Goal: Task Accomplishment & Management: Manage account settings

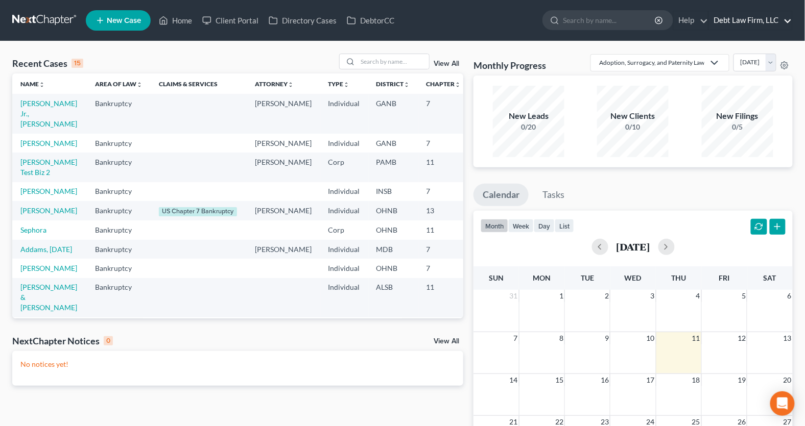
click at [737, 26] on link "Debt Law Firm, LLC" at bounding box center [750, 20] width 83 height 18
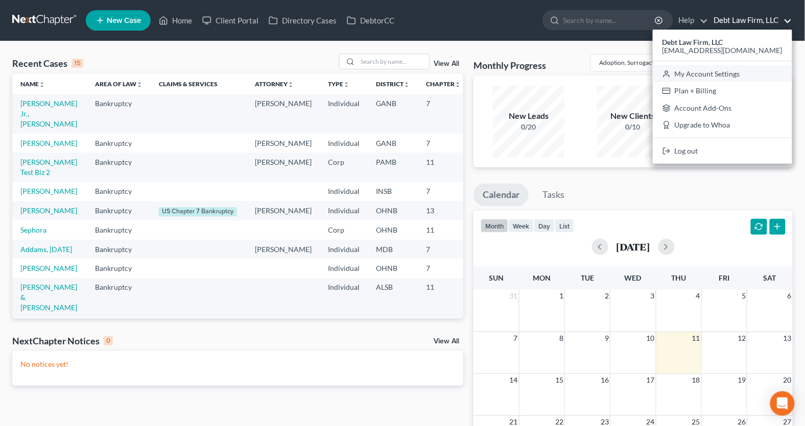
click at [738, 72] on link "My Account Settings" at bounding box center [722, 73] width 139 height 17
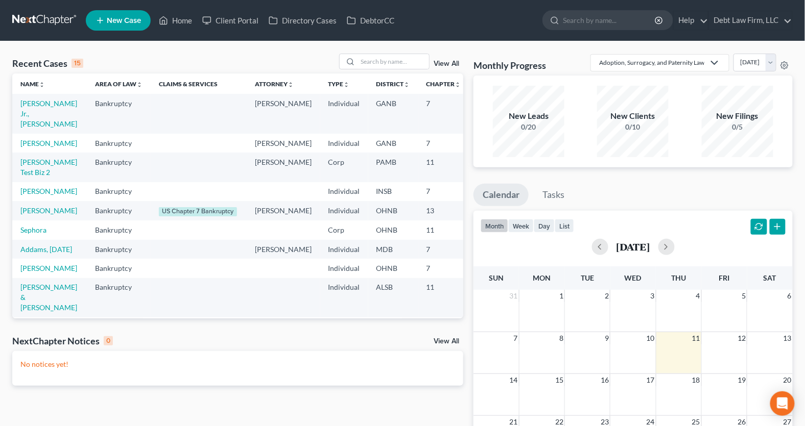
select select "24"
select select "36"
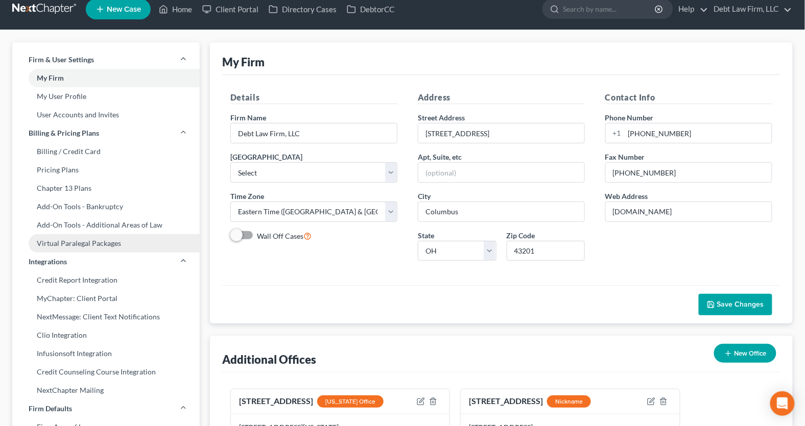
scroll to position [14, 0]
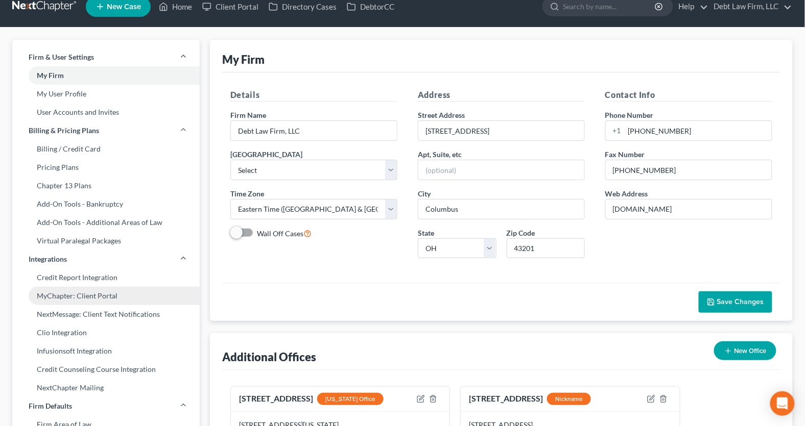
click at [93, 298] on link "MyChapter: Client Portal" at bounding box center [105, 296] width 187 height 18
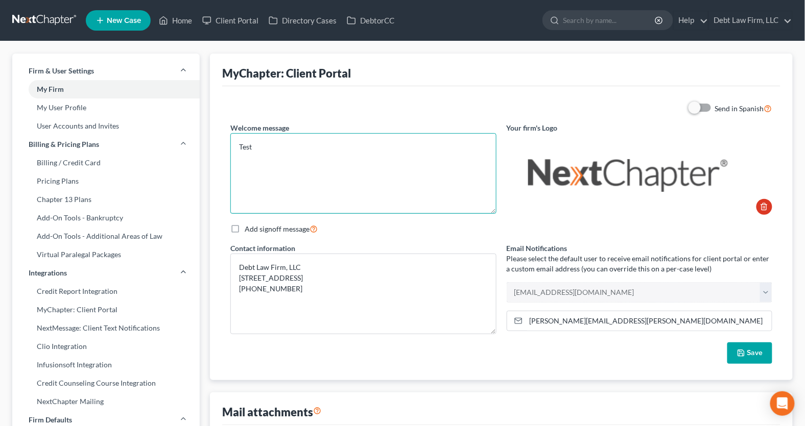
drag, startPoint x: 298, startPoint y: 165, endPoint x: 234, endPoint y: 149, distance: 65.8
click at [234, 149] on textarea "Test" at bounding box center [363, 173] width 266 height 81
paste textarea "Hello!!! Welcome to MyChapter, your client portal at Debt Law Firm. Your portal…"
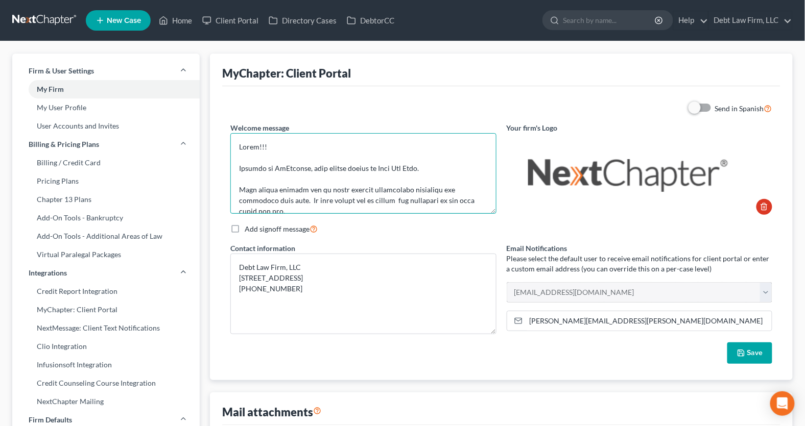
type textarea "Hello!!! Welcome to MyChapter, your client portal at Debt Law Firm. Your portal…"
click at [633, 320] on input "[PERSON_NAME][EMAIL_ADDRESS][PERSON_NAME][DOMAIN_NAME]" at bounding box center [649, 320] width 246 height 19
click at [245, 228] on label "Add signoff message" at bounding box center [281, 229] width 73 height 12
click at [249, 228] on input "Add signoff message" at bounding box center [252, 226] width 7 height 7
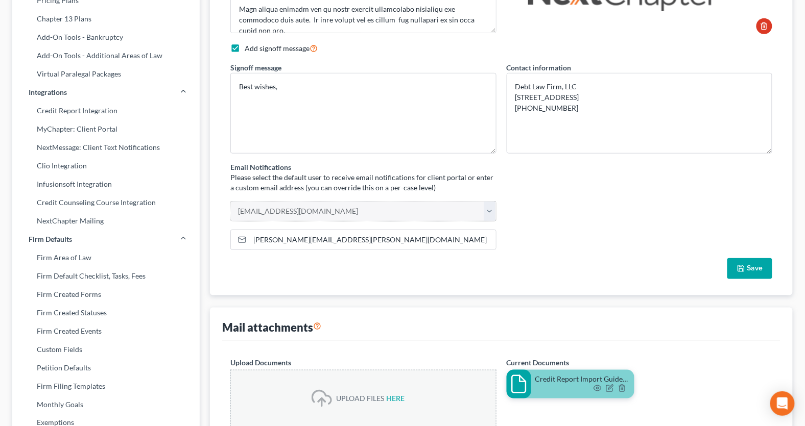
scroll to position [13, 0]
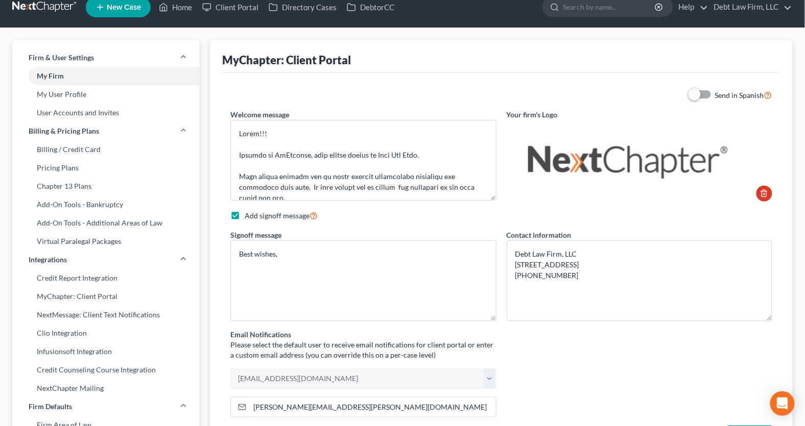
click at [245, 215] on label "Add signoff message" at bounding box center [281, 216] width 73 height 12
click at [249, 215] on input "Add signoff message" at bounding box center [252, 213] width 7 height 7
checkbox input "false"
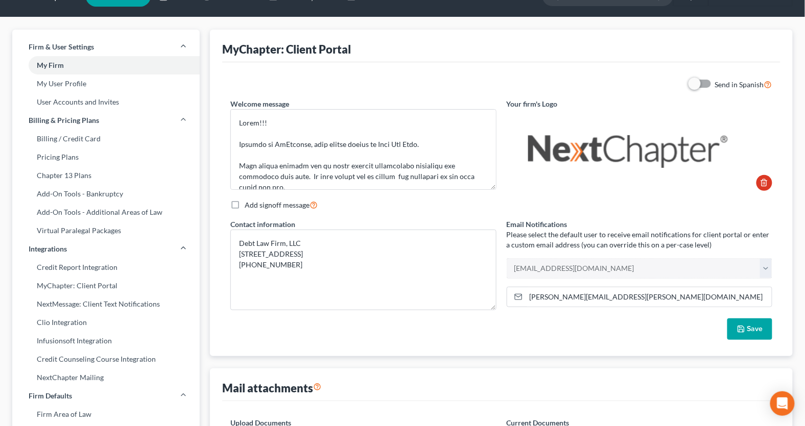
scroll to position [0, 0]
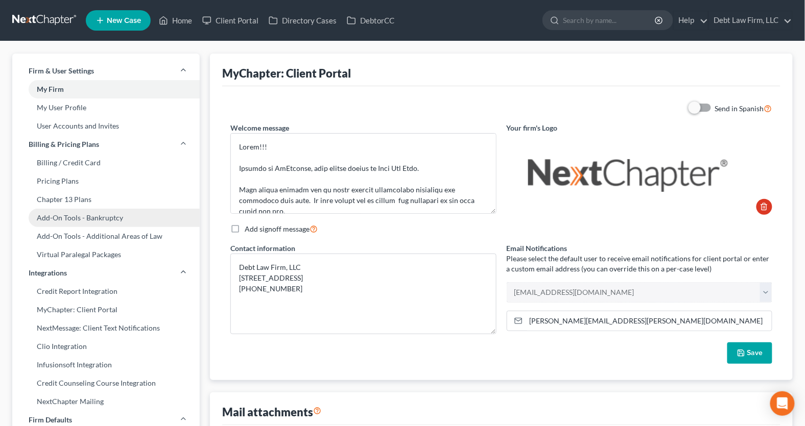
click at [120, 223] on link "Add-On Tools - Bankruptcy" at bounding box center [105, 218] width 187 height 18
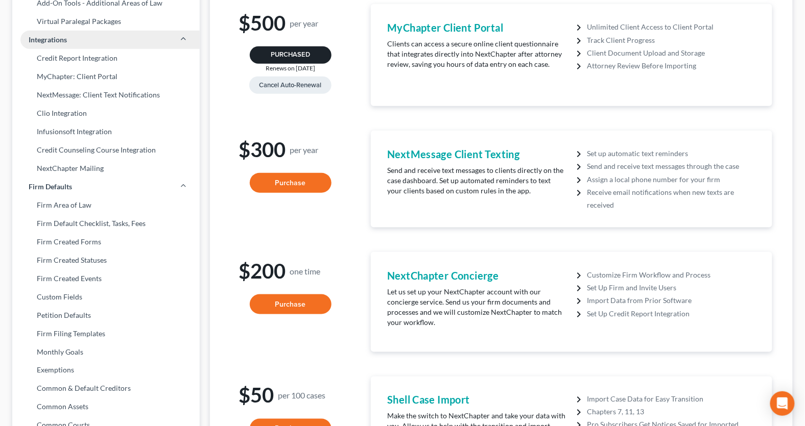
scroll to position [236, 0]
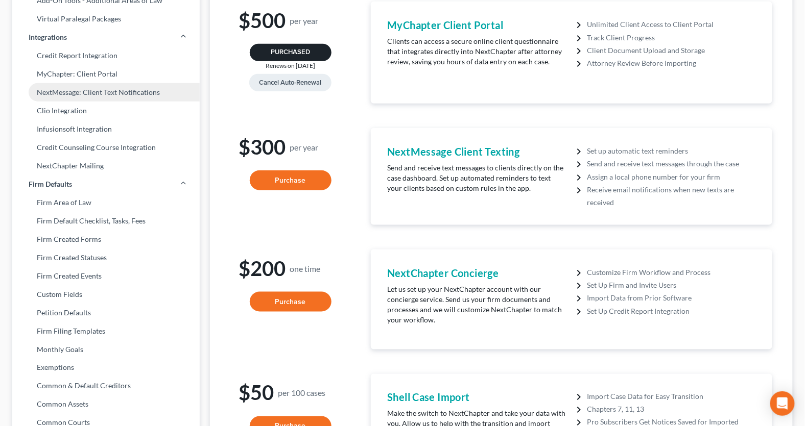
click at [112, 87] on link "NextMessage: Client Text Notifications" at bounding box center [105, 92] width 187 height 18
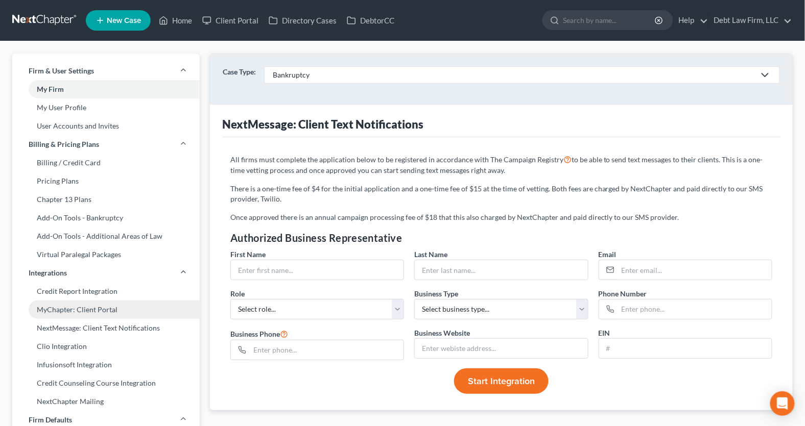
click at [61, 310] on link "MyChapter: Client Portal" at bounding box center [105, 310] width 187 height 18
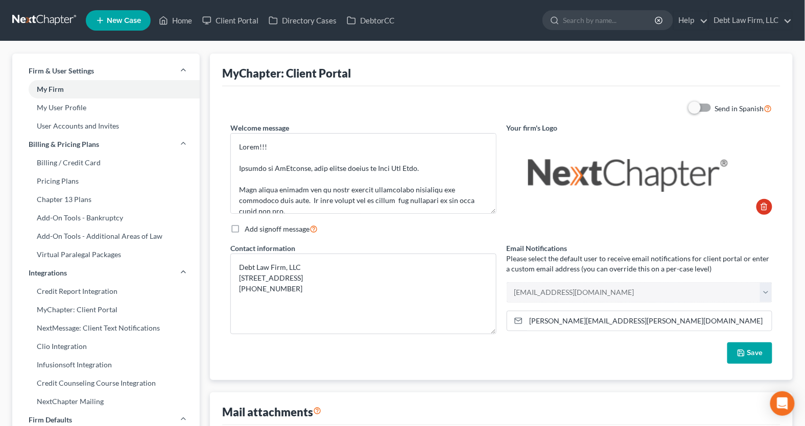
click at [245, 228] on label "Add signoff message" at bounding box center [281, 229] width 73 height 12
click at [249, 228] on input "Add signoff message" at bounding box center [252, 226] width 7 height 7
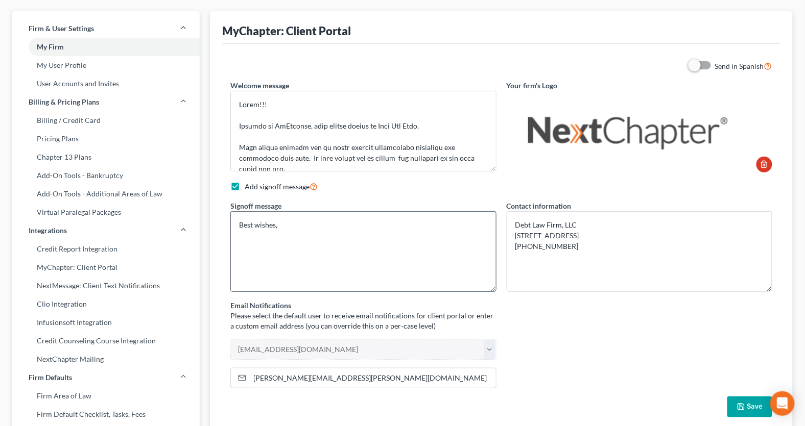
scroll to position [83, 0]
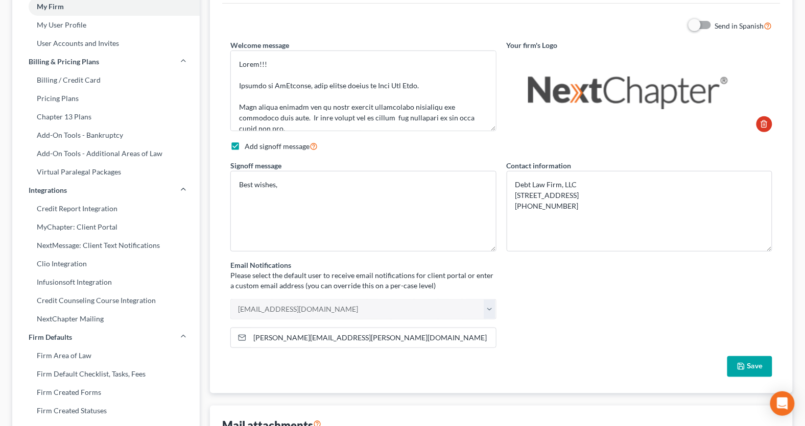
click at [245, 146] on label "Add signoff message" at bounding box center [281, 146] width 73 height 12
click at [249, 146] on input "Add signoff message" at bounding box center [252, 143] width 7 height 7
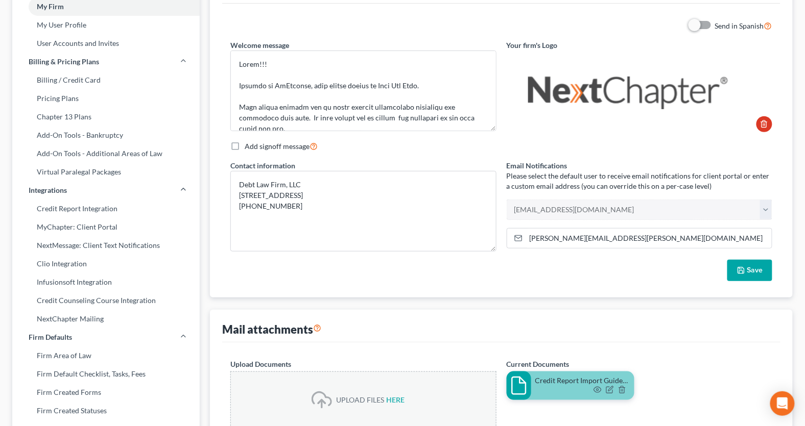
click at [245, 146] on label "Add signoff message" at bounding box center [281, 146] width 73 height 12
click at [249, 146] on input "Add signoff message" at bounding box center [252, 143] width 7 height 7
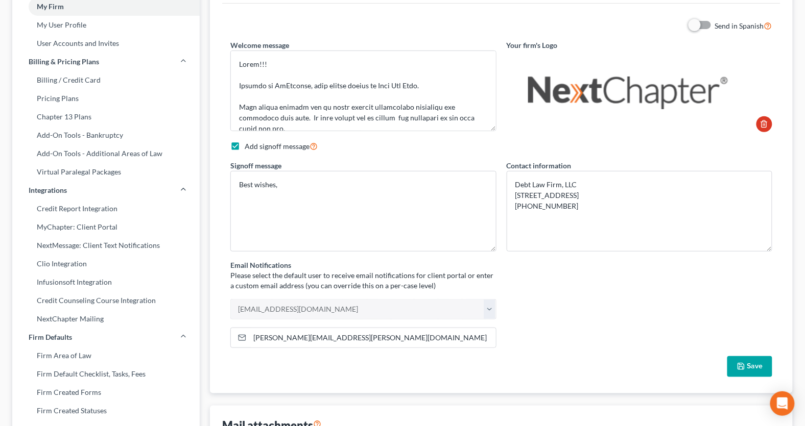
click at [245, 146] on label "Add signoff message" at bounding box center [281, 146] width 73 height 12
click at [249, 146] on input "Add signoff message" at bounding box center [252, 143] width 7 height 7
checkbox input "false"
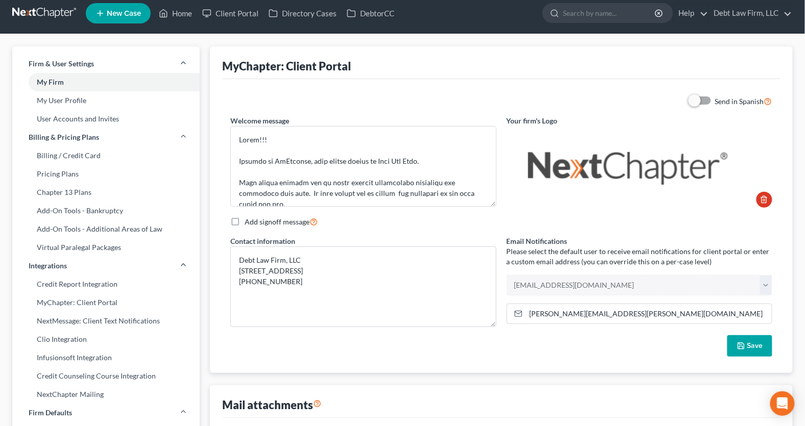
scroll to position [0, 0]
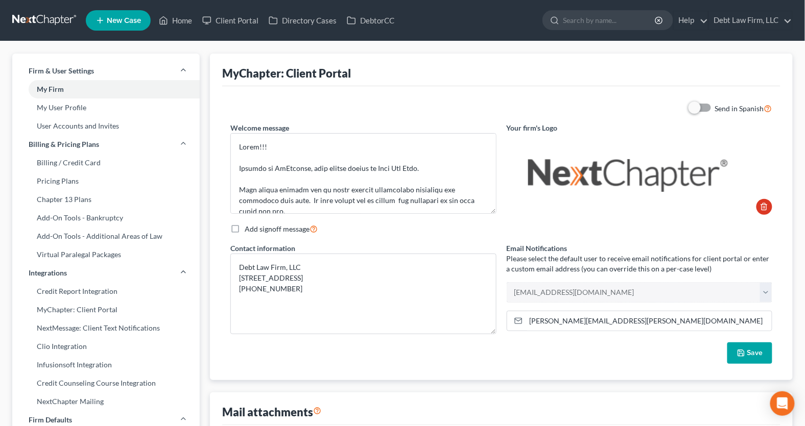
click at [746, 129] on div "Your firm's Logo" at bounding box center [639, 169] width 276 height 92
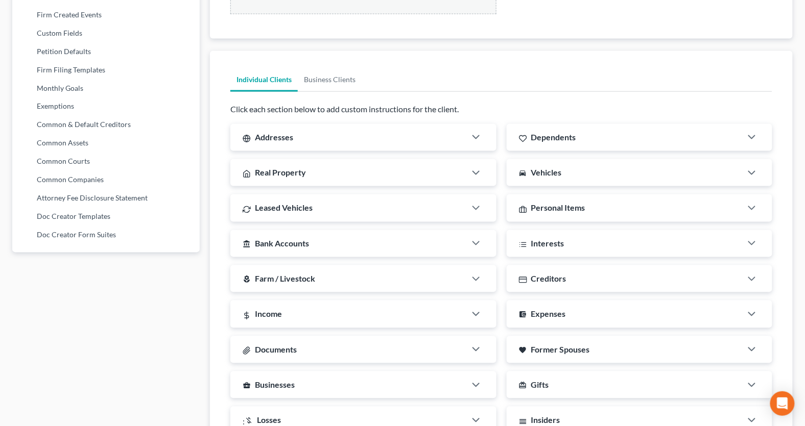
scroll to position [501, 0]
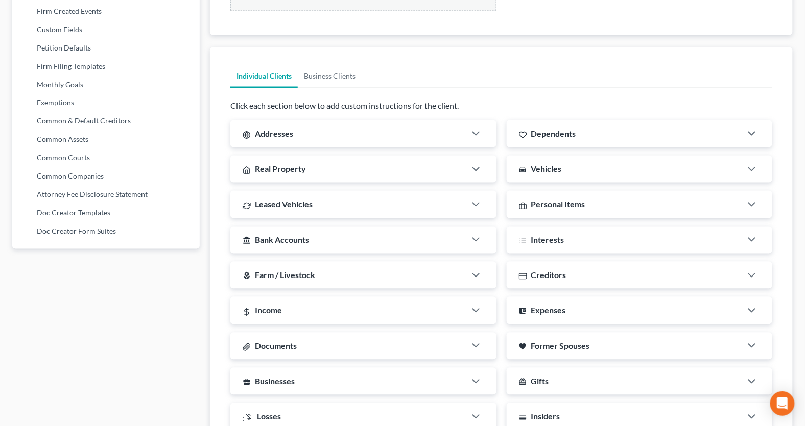
click at [344, 137] on div "Addresses" at bounding box center [347, 134] width 235 height 27
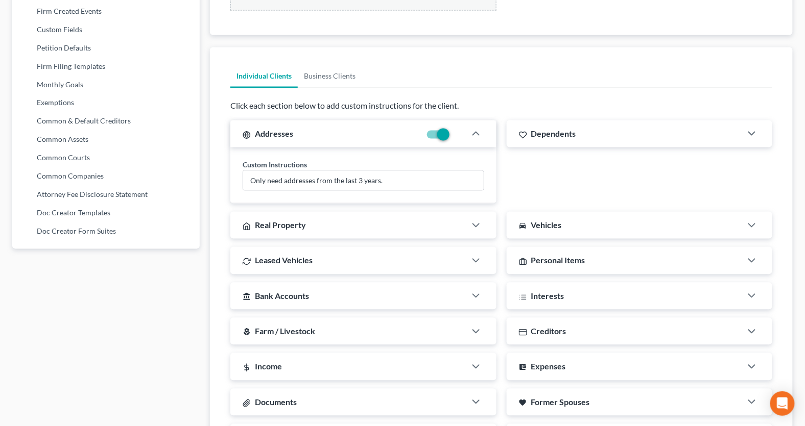
click at [345, 220] on div "Real Property" at bounding box center [347, 225] width 235 height 27
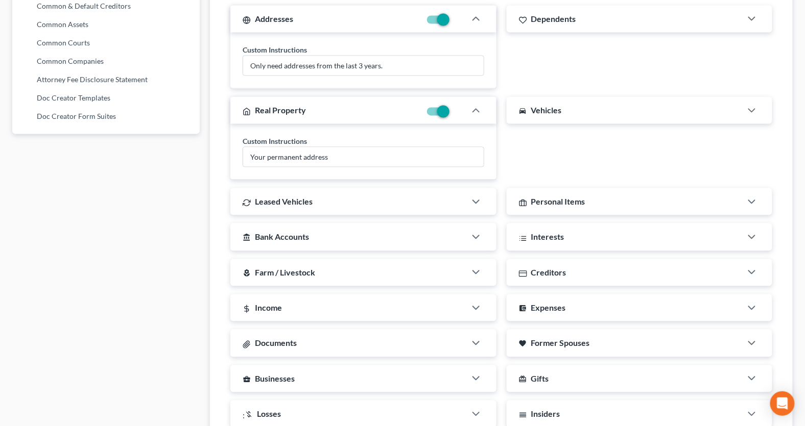
scroll to position [628, 0]
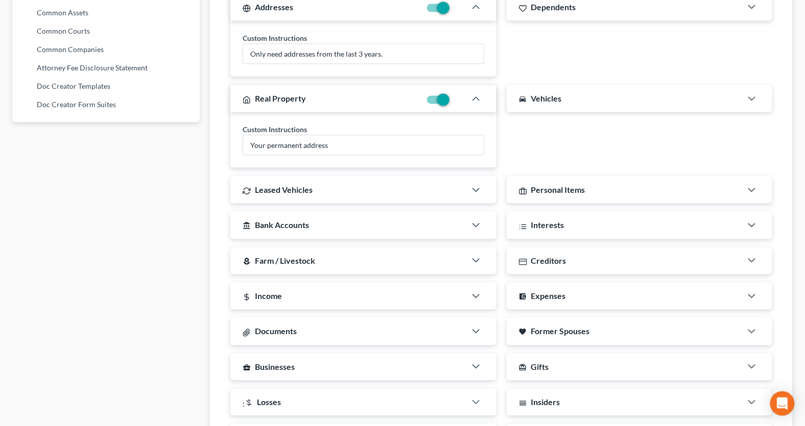
click at [336, 190] on div "Leased Vehicles" at bounding box center [347, 189] width 235 height 27
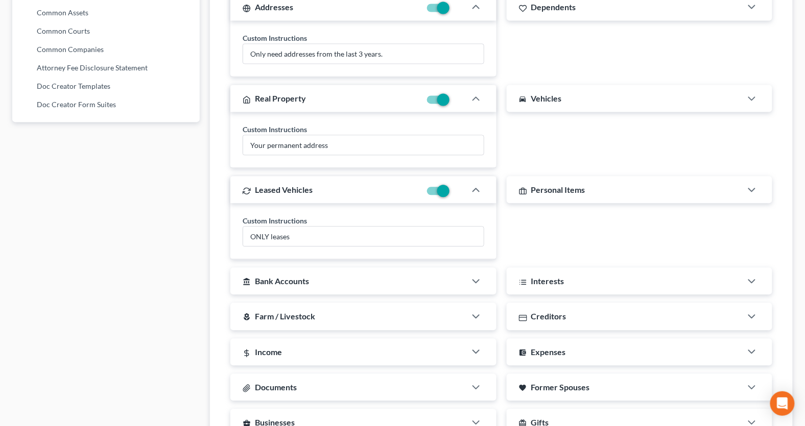
click at [329, 268] on div "account_balance Bank Accounts" at bounding box center [347, 281] width 235 height 27
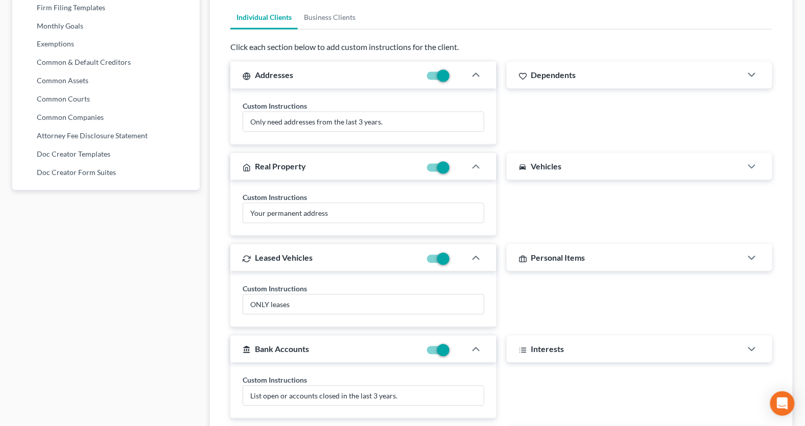
scroll to position [557, 0]
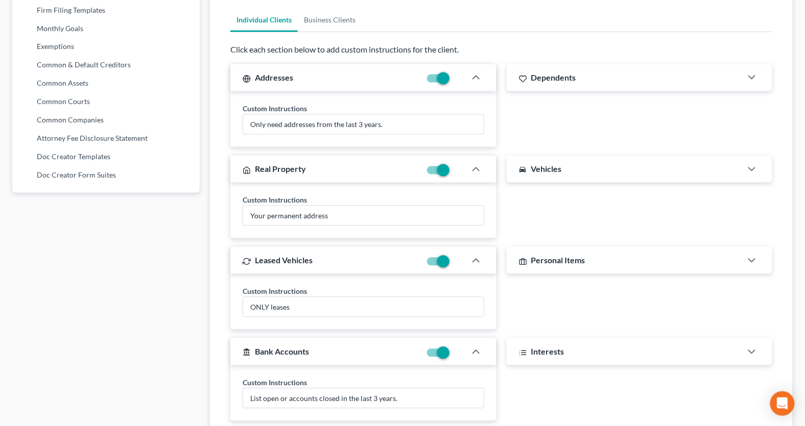
click at [451, 81] on label at bounding box center [451, 81] width 0 height 0
click at [455, 78] on input "checkbox" at bounding box center [458, 77] width 7 height 7
click at [451, 81] on label at bounding box center [451, 81] width 0 height 0
click at [455, 76] on input "checkbox" at bounding box center [458, 77] width 7 height 7
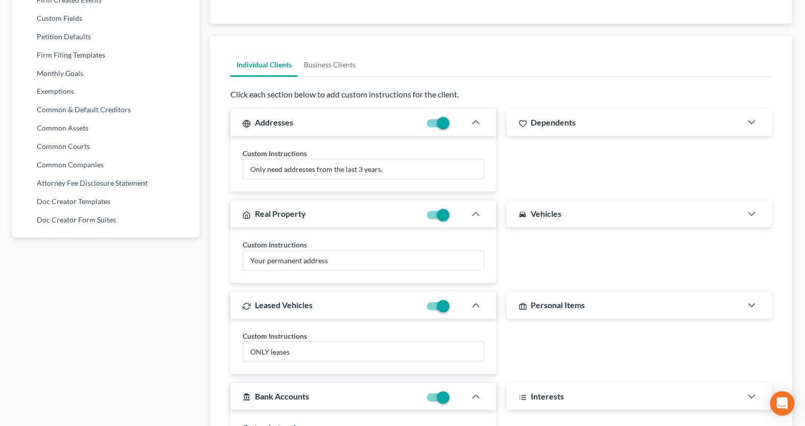
scroll to position [501, 0]
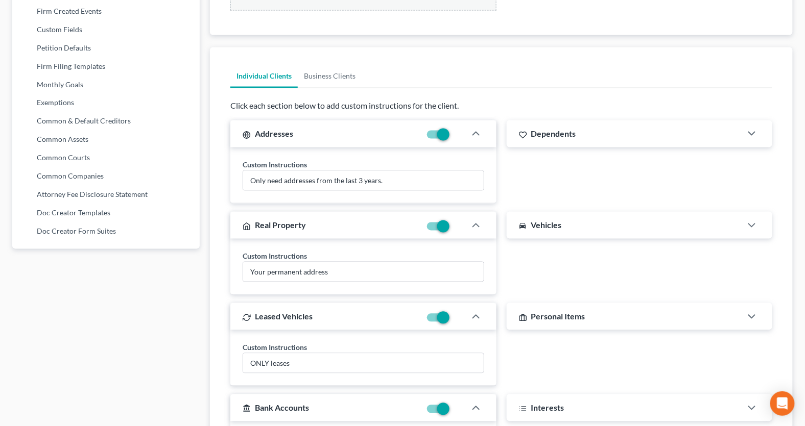
click at [451, 137] on label at bounding box center [451, 137] width 0 height 0
click at [455, 136] on input "checkbox" at bounding box center [458, 133] width 7 height 7
click at [451, 137] on label at bounding box center [451, 137] width 0 height 0
click at [455, 136] on input "checkbox" at bounding box center [458, 133] width 7 height 7
checkbox input "true"
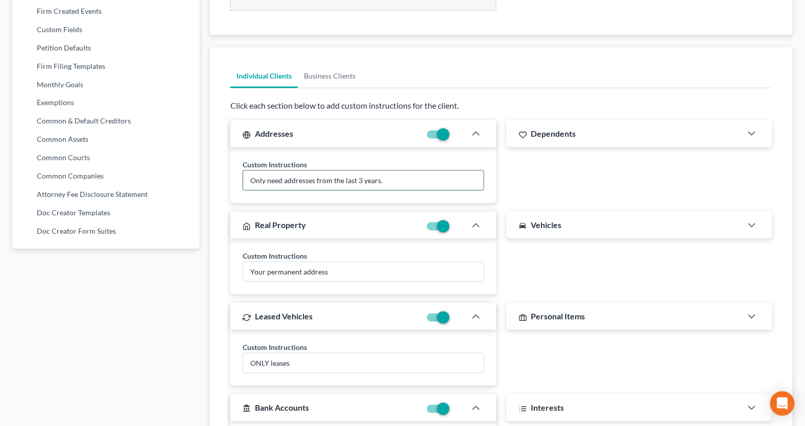
click at [394, 178] on input "Only need addresses from the last 3 years." at bounding box center [363, 180] width 240 height 19
click at [472, 133] on icon "button" at bounding box center [476, 134] width 12 height 12
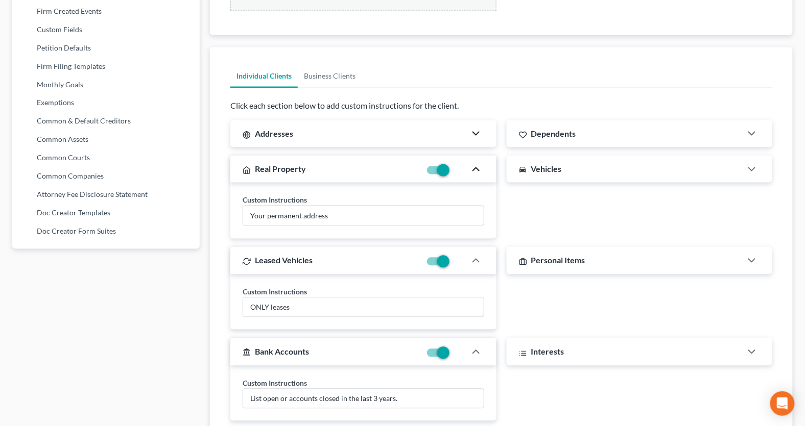
click at [475, 170] on icon "button" at bounding box center [476, 169] width 12 height 12
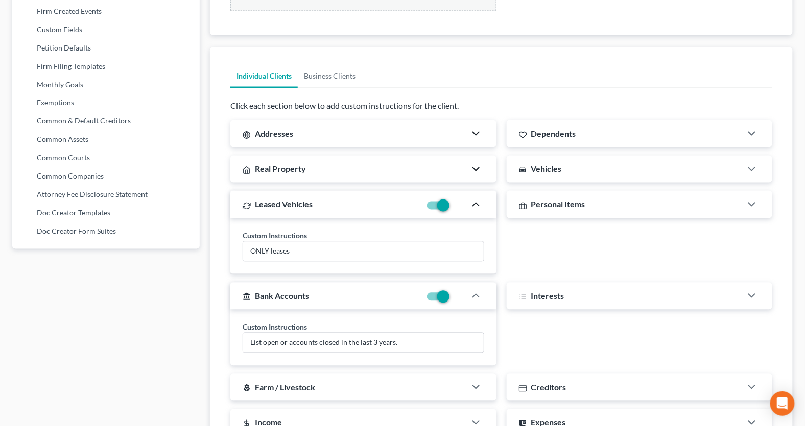
click at [480, 201] on icon "button" at bounding box center [476, 205] width 12 height 12
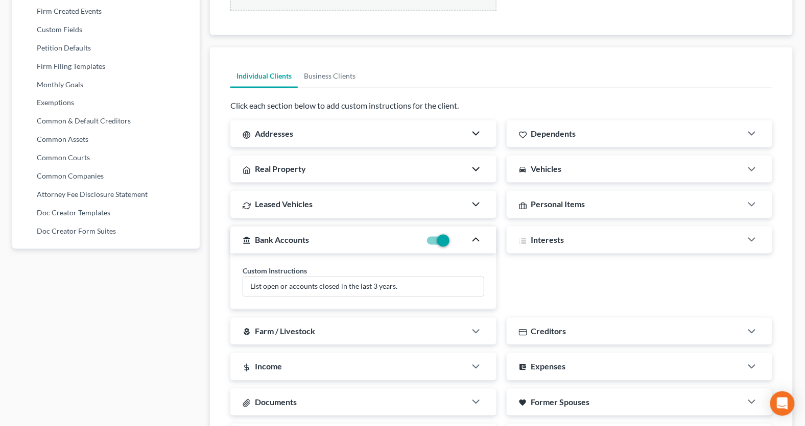
click at [475, 237] on icon "button" at bounding box center [476, 240] width 12 height 12
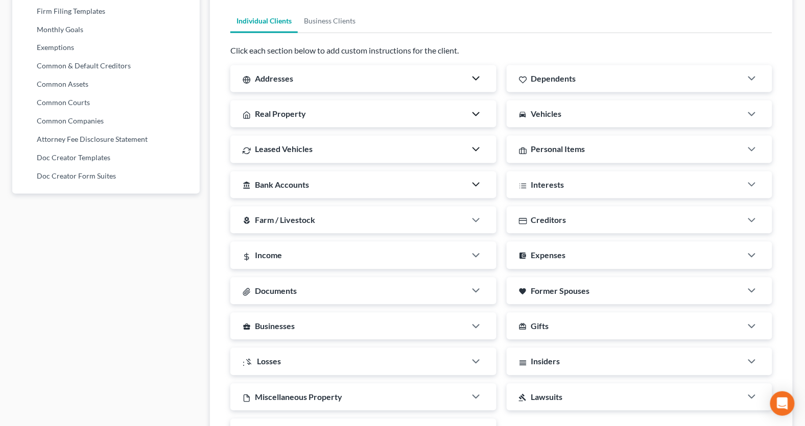
scroll to position [542, 0]
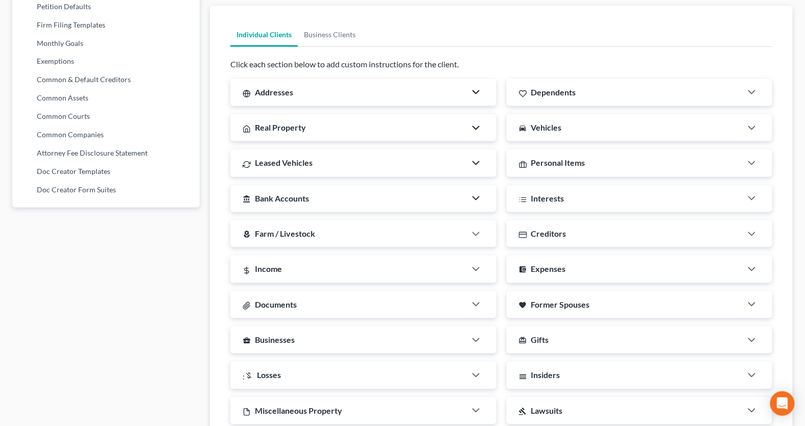
click at [483, 197] on div at bounding box center [481, 198] width 31 height 20
click at [472, 200] on icon "button" at bounding box center [476, 199] width 12 height 12
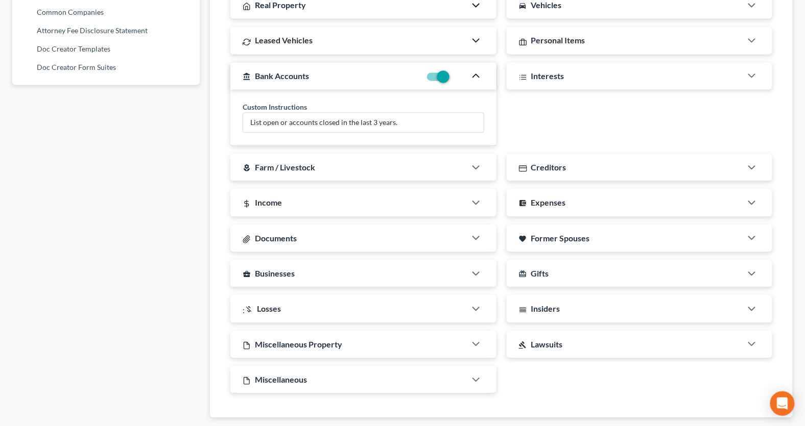
scroll to position [657, 0]
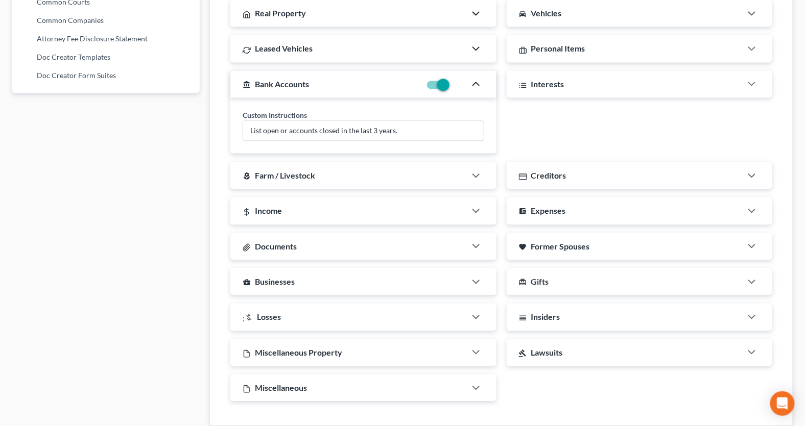
click at [475, 83] on icon "button" at bounding box center [476, 84] width 12 height 12
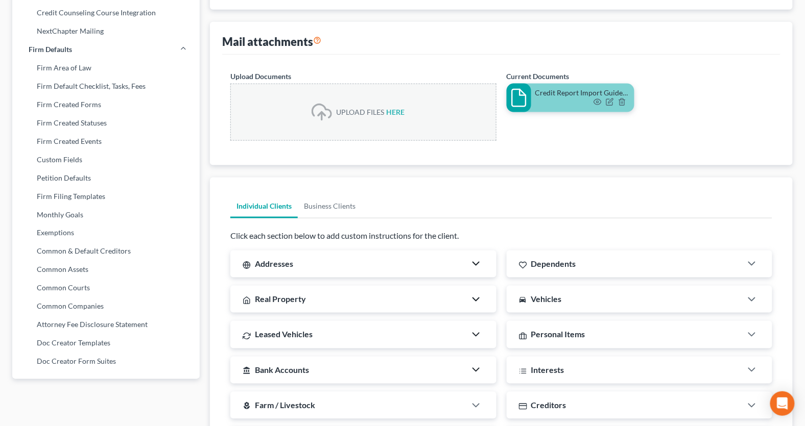
scroll to position [345, 0]
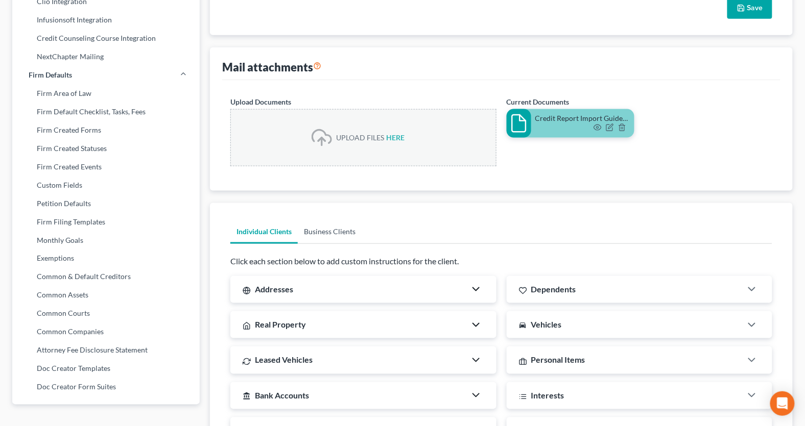
click at [329, 229] on link "Business Clients" at bounding box center [330, 232] width 64 height 25
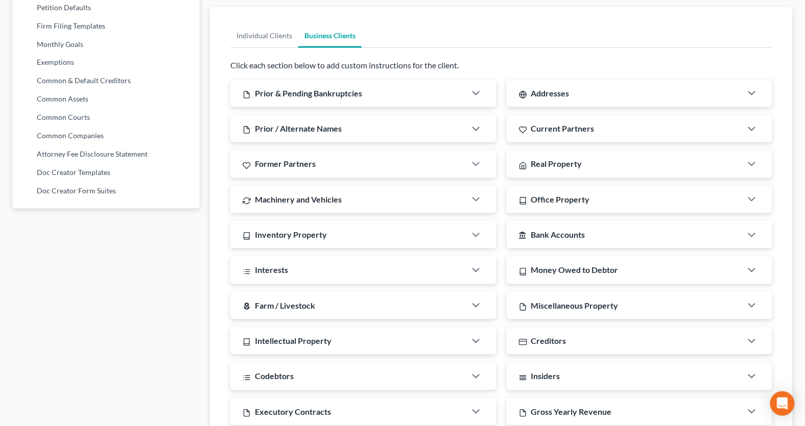
scroll to position [535, 0]
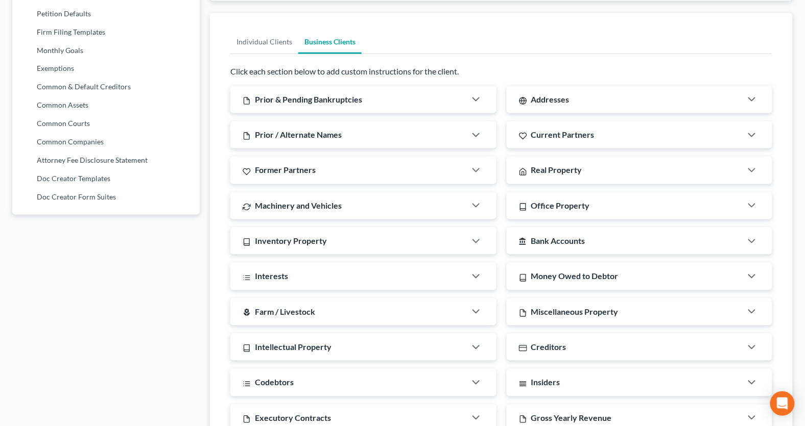
click at [435, 102] on div "Prior & Pending Bankruptcies" at bounding box center [347, 99] width 235 height 27
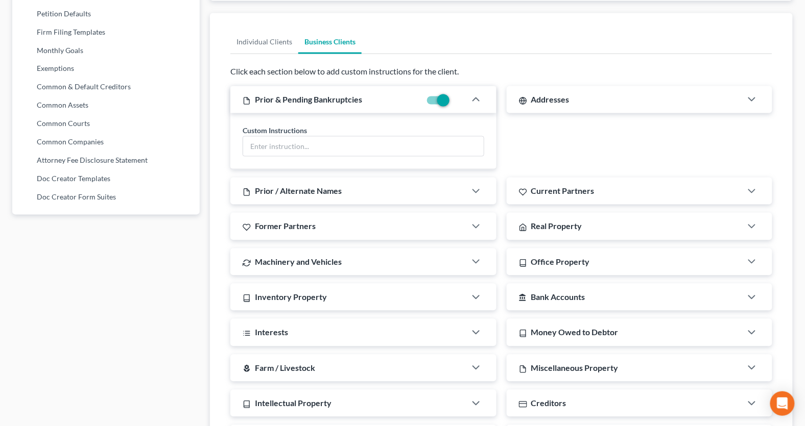
click at [419, 183] on div "Prior / Alternate Names" at bounding box center [347, 191] width 235 height 27
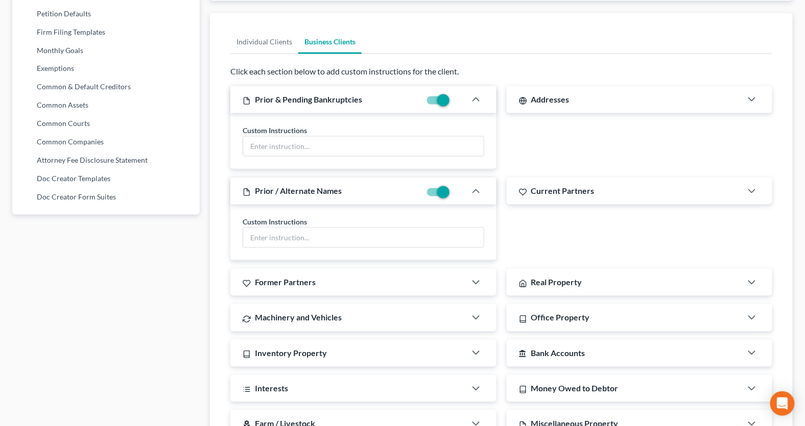
click at [374, 192] on div "Prior / Alternate Names" at bounding box center [325, 191] width 190 height 27
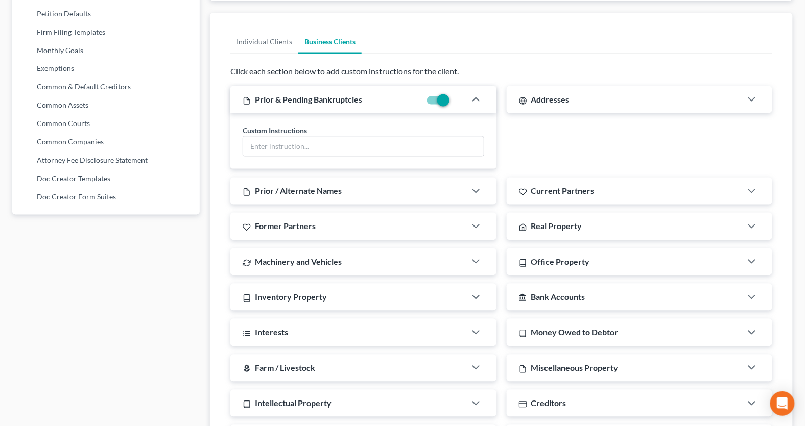
click at [390, 104] on div "Prior & Pending Bankruptcies" at bounding box center [325, 99] width 190 height 27
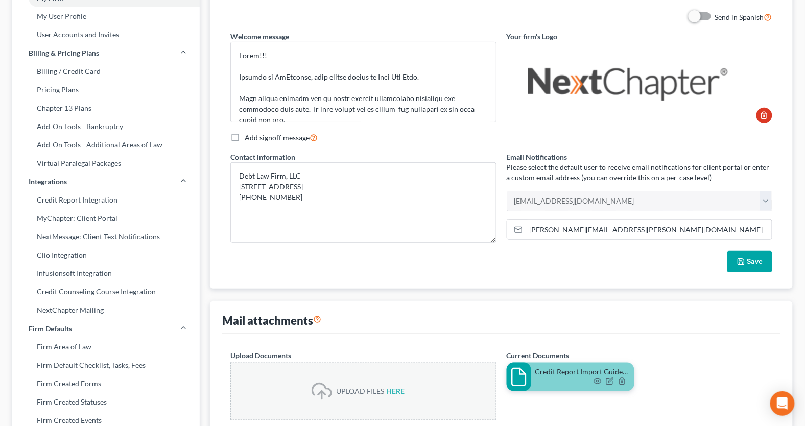
scroll to position [0, 0]
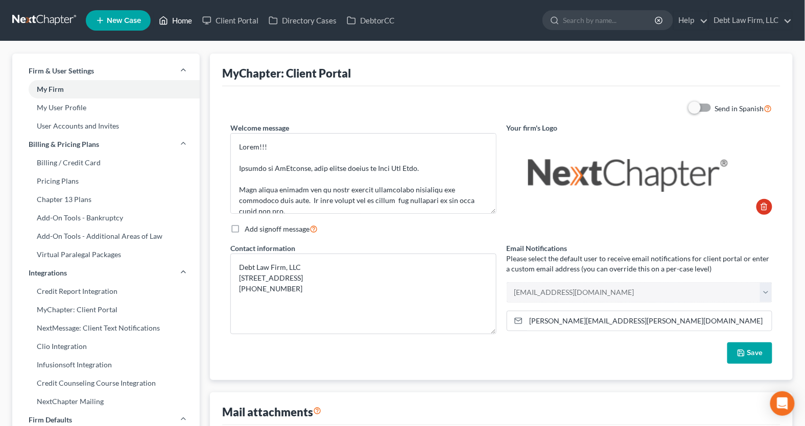
click at [179, 26] on link "Home" at bounding box center [175, 20] width 43 height 18
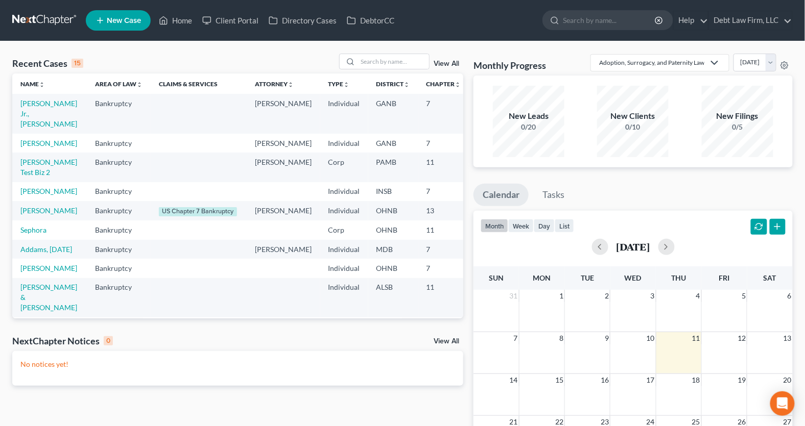
click at [33, 138] on td "[PERSON_NAME]" at bounding box center [49, 143] width 75 height 19
click at [34, 139] on link "[PERSON_NAME]" at bounding box center [48, 143] width 57 height 9
select select "3"
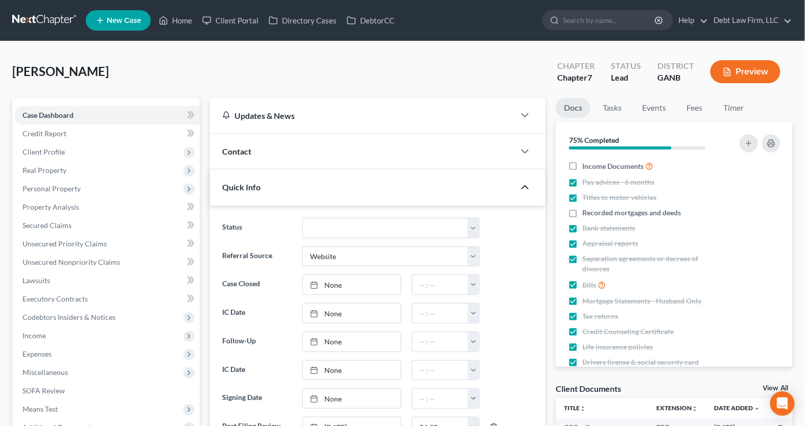
click at [519, 189] on icon "button" at bounding box center [525, 187] width 12 height 12
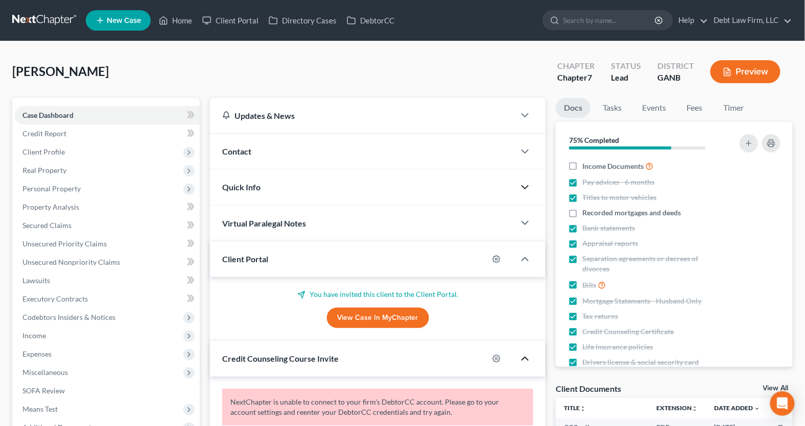
click at [526, 361] on icon "button" at bounding box center [525, 359] width 12 height 12
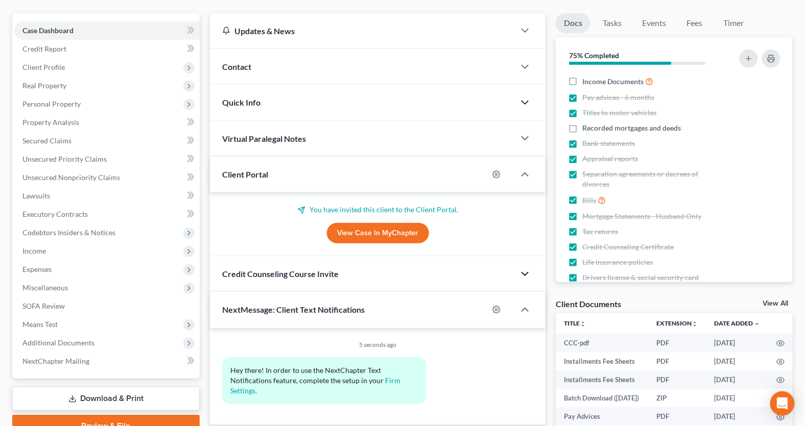
scroll to position [88, 0]
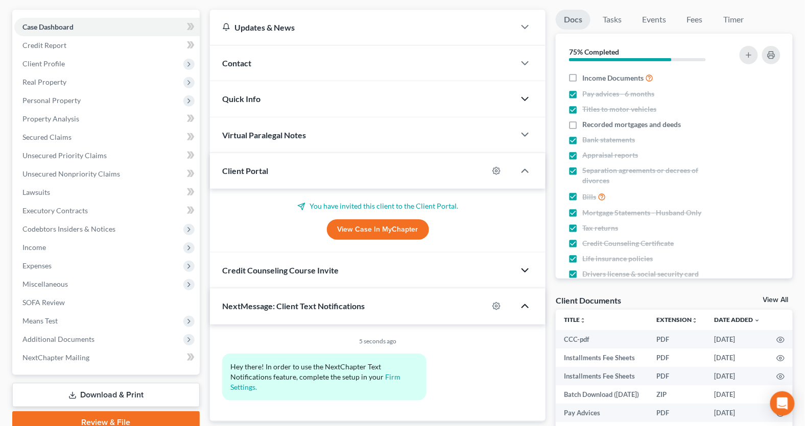
click at [526, 309] on icon "button" at bounding box center [525, 306] width 12 height 12
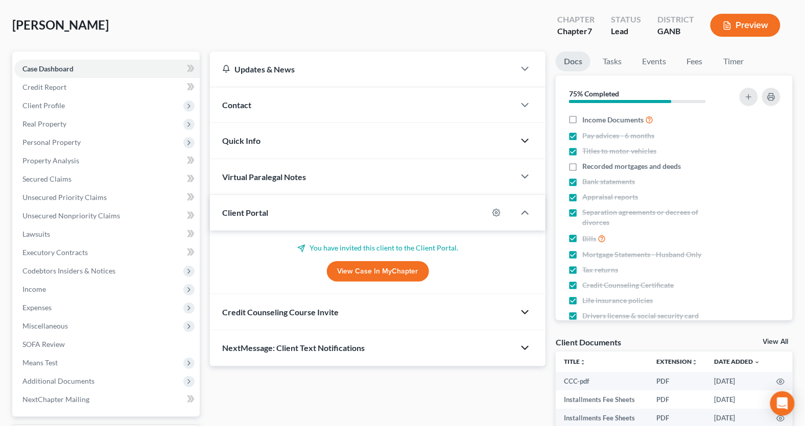
scroll to position [29, 0]
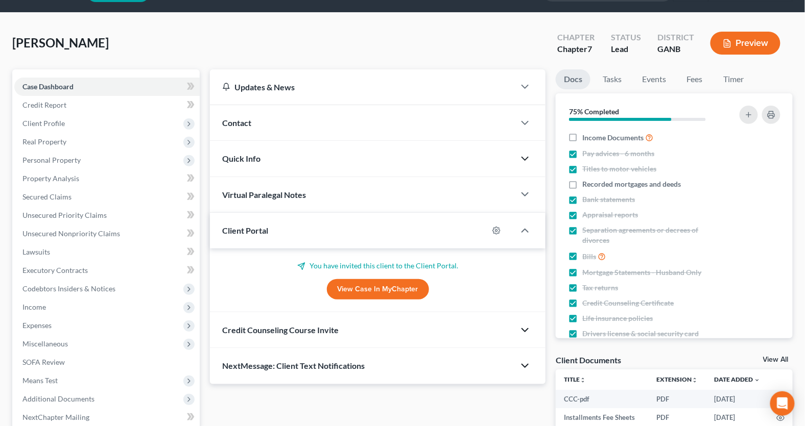
click at [383, 286] on link "View Case in MyChapter" at bounding box center [378, 289] width 102 height 20
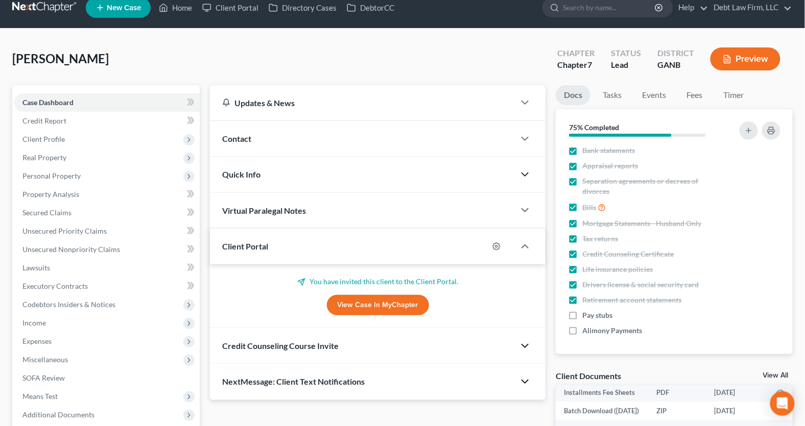
scroll to position [0, 0]
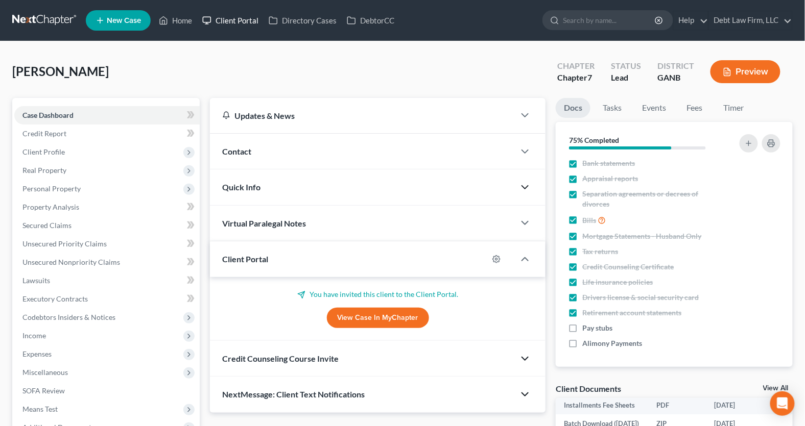
click at [230, 22] on link "Client Portal" at bounding box center [230, 20] width 66 height 18
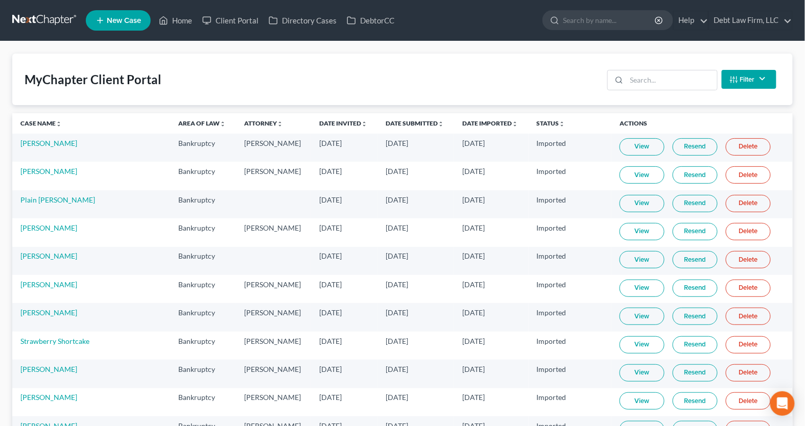
click at [695, 151] on link "Resend" at bounding box center [694, 146] width 45 height 17
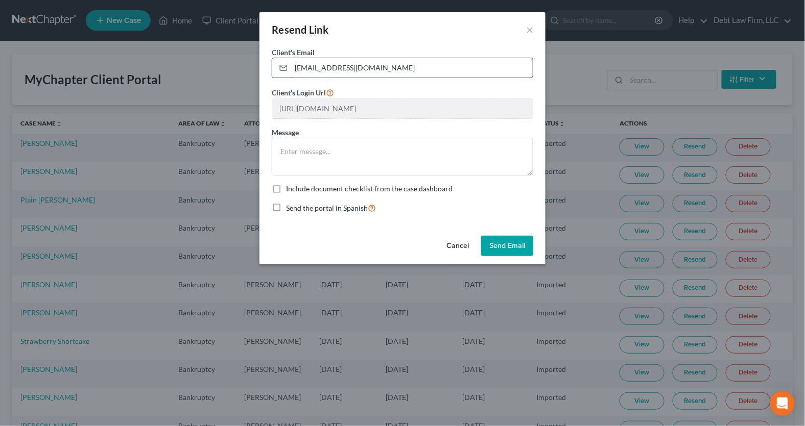
click at [397, 69] on input "[EMAIL_ADDRESS][DOMAIN_NAME]" at bounding box center [412, 67] width 242 height 19
click at [533, 27] on button "×" at bounding box center [529, 29] width 7 height 12
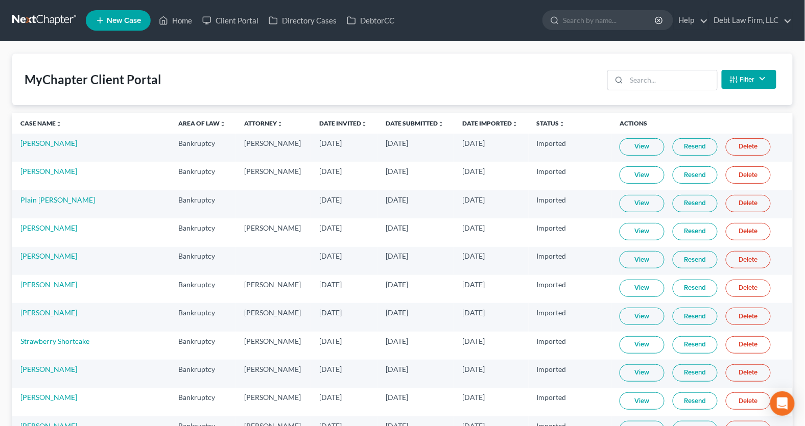
click at [637, 148] on link "View" at bounding box center [641, 146] width 45 height 17
click at [175, 26] on link "Home" at bounding box center [175, 20] width 43 height 18
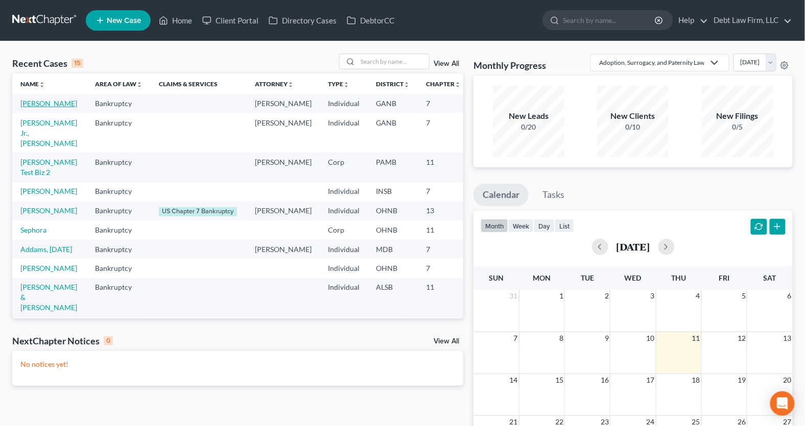
click at [34, 108] on link "[PERSON_NAME]" at bounding box center [48, 103] width 57 height 9
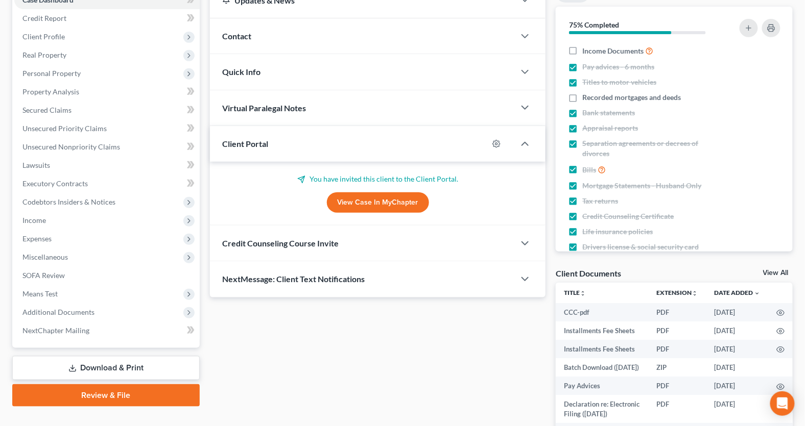
scroll to position [115, 0]
click at [497, 143] on icon "button" at bounding box center [496, 144] width 8 height 8
select select "0"
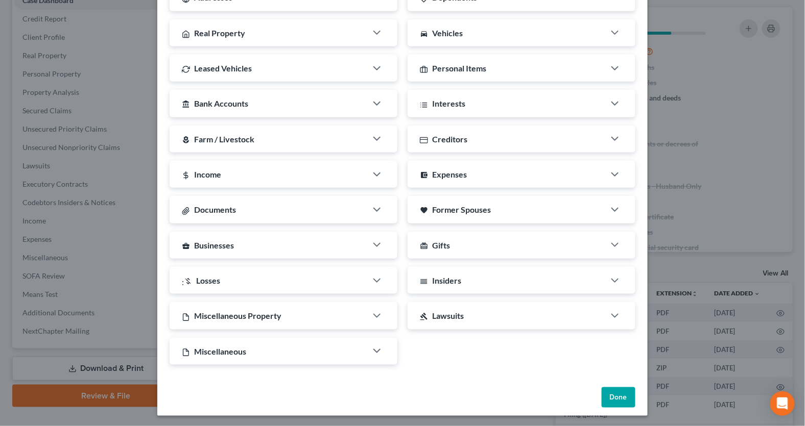
scroll to position [0, 0]
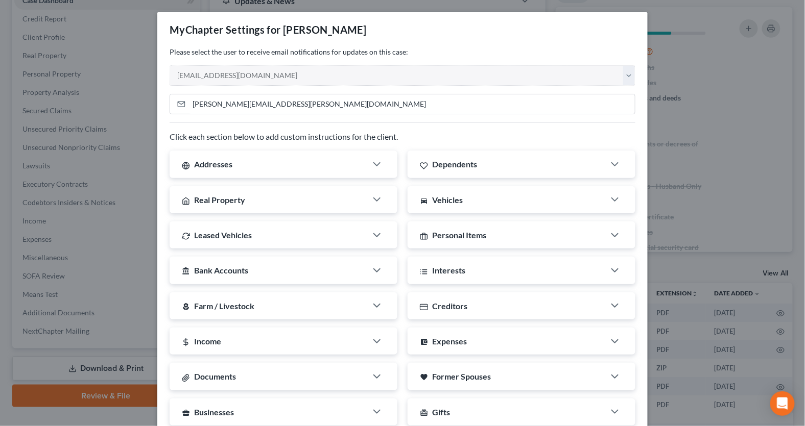
click at [375, 171] on div at bounding box center [382, 164] width 31 height 20
click at [379, 154] on div at bounding box center [382, 164] width 31 height 20
click at [379, 163] on polyline "button" at bounding box center [377, 164] width 6 height 3
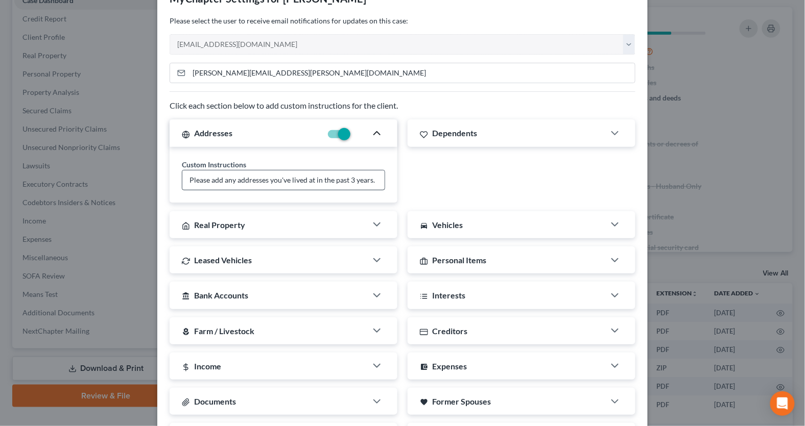
scroll to position [52, 0]
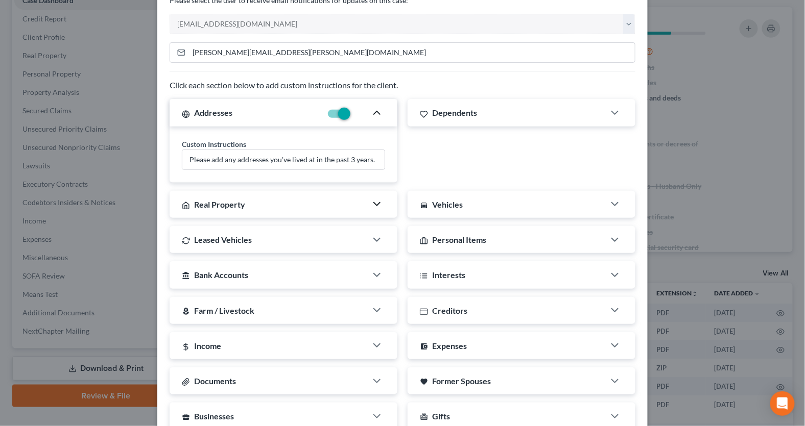
click at [382, 201] on icon "button" at bounding box center [377, 204] width 12 height 12
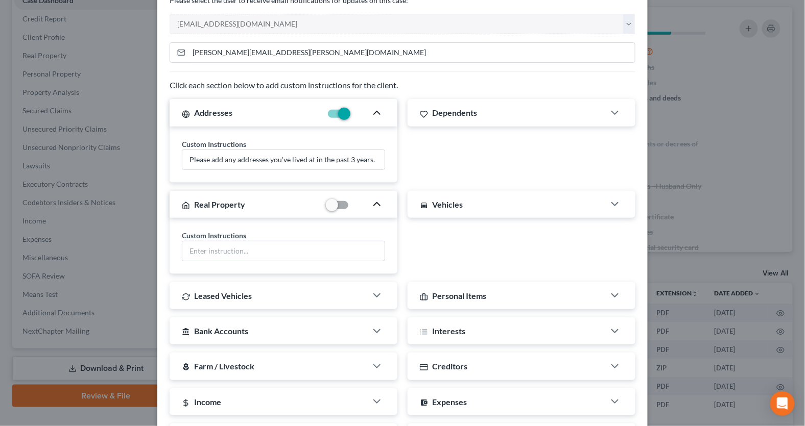
click at [352, 208] on label at bounding box center [352, 208] width 0 height 0
click at [356, 201] on input "checkbox" at bounding box center [359, 203] width 7 height 7
click at [352, 208] on label at bounding box center [352, 208] width 0 height 0
click at [356, 203] on input "checkbox" at bounding box center [359, 203] width 7 height 7
checkbox input "false"
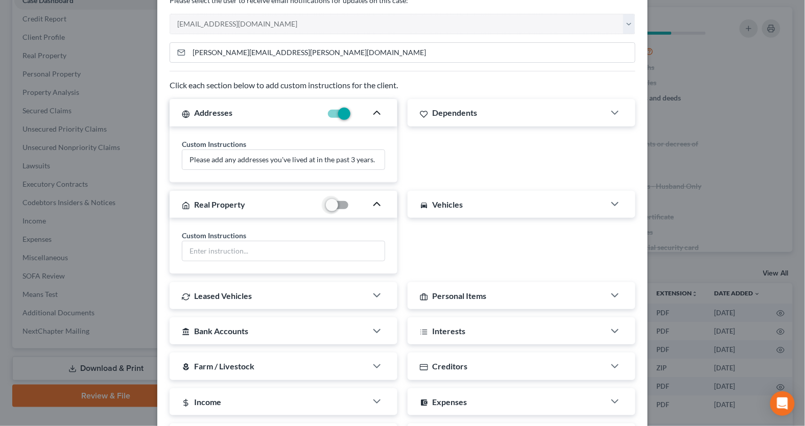
click at [376, 203] on icon "button" at bounding box center [377, 204] width 12 height 12
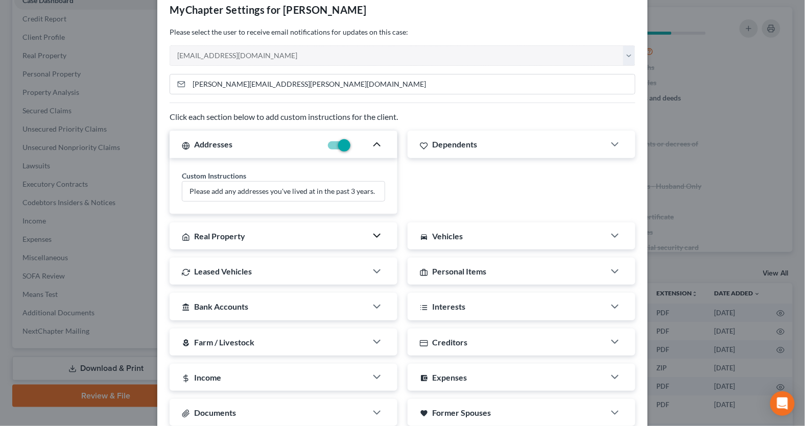
scroll to position [0, 0]
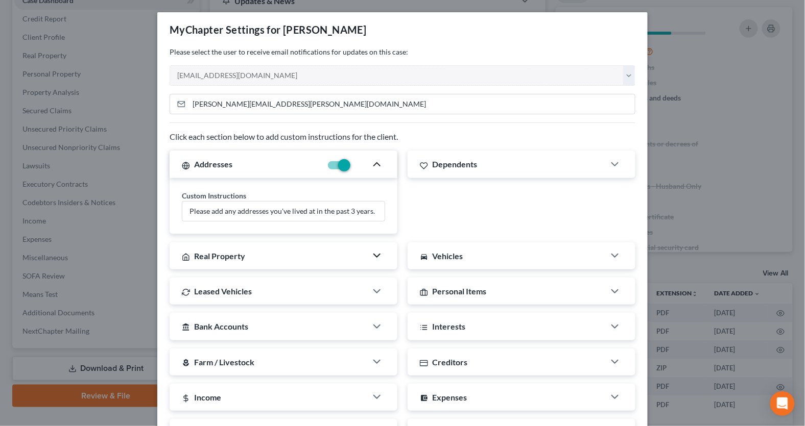
click at [375, 164] on icon "button" at bounding box center [377, 164] width 12 height 12
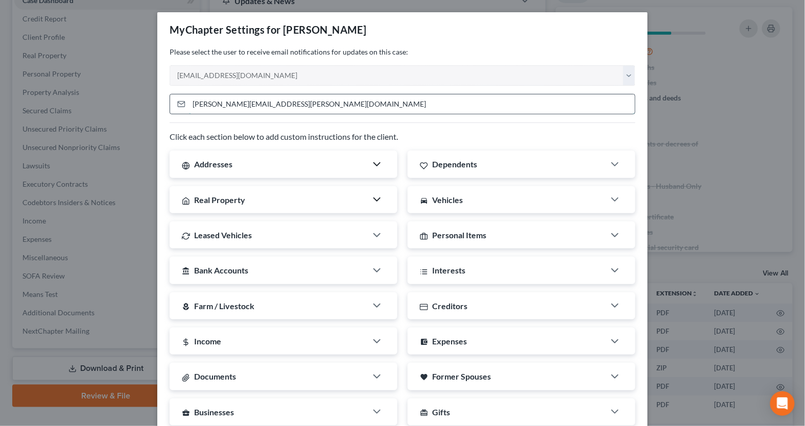
drag, startPoint x: 308, startPoint y: 108, endPoint x: 190, endPoint y: 102, distance: 118.1
click at [190, 102] on input "[PERSON_NAME][EMAIL_ADDRESS][PERSON_NAME][DOMAIN_NAME]" at bounding box center [412, 103] width 446 height 19
type input "[PERSON_NAME][EMAIL_ADDRESS][DOMAIN_NAME]"
click at [281, 64] on div "Please select the user to receive email notifications for updates on this case:…" at bounding box center [403, 66] width 466 height 39
click at [273, 104] on input "[PERSON_NAME][EMAIL_ADDRESS][DOMAIN_NAME]" at bounding box center [412, 103] width 446 height 19
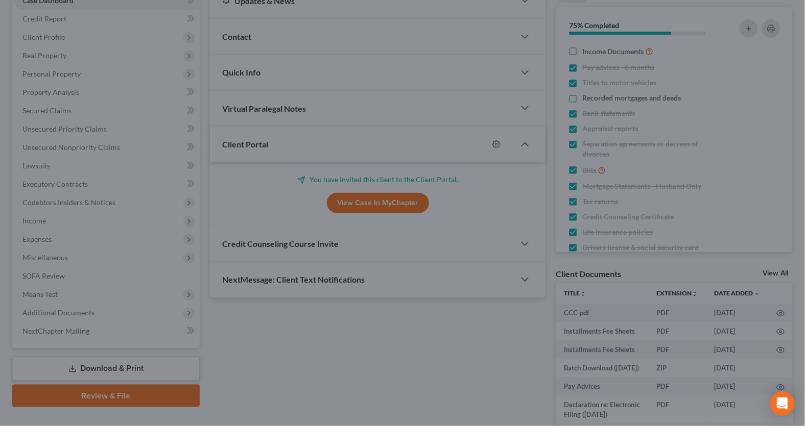
click at [681, 70] on div "MyChapter Settings for [PERSON_NAME] If you would like to add custom instructio…" at bounding box center [402, 213] width 805 height 426
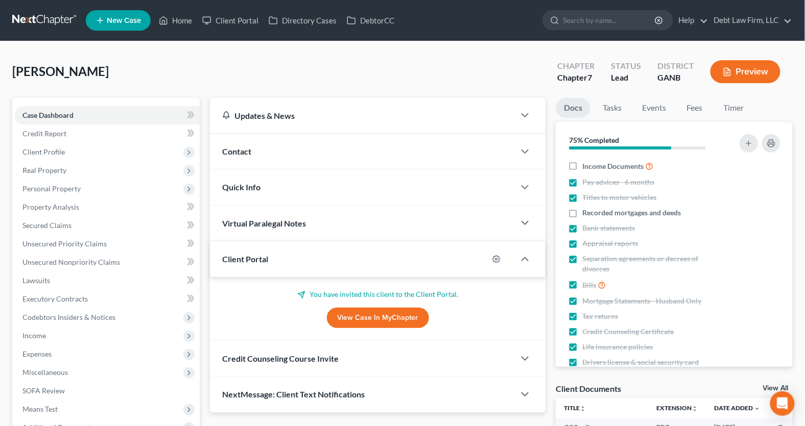
click at [387, 150] on div "Contact" at bounding box center [362, 151] width 305 height 35
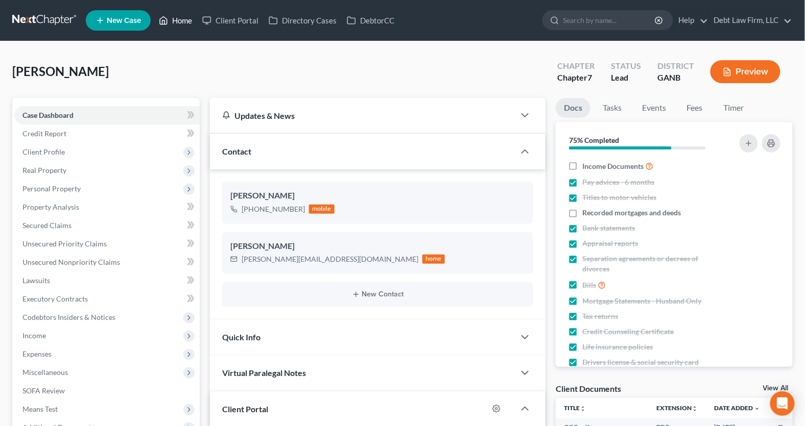
click at [175, 14] on link "Home" at bounding box center [175, 20] width 43 height 18
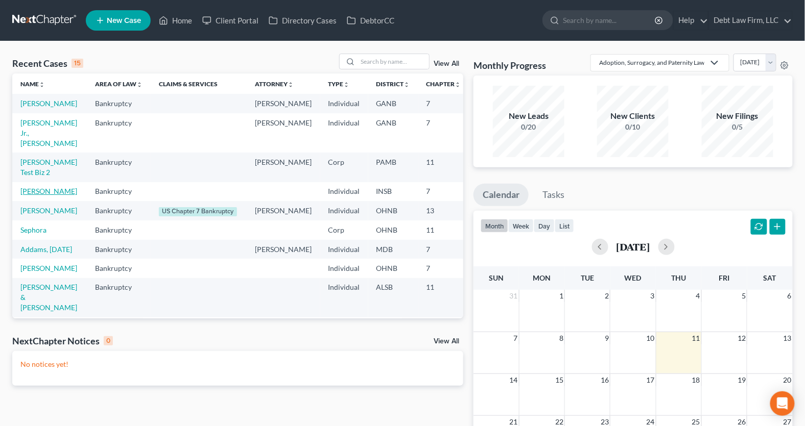
click at [31, 196] on link "[PERSON_NAME]" at bounding box center [48, 191] width 57 height 9
